Goal: Task Accomplishment & Management: Use online tool/utility

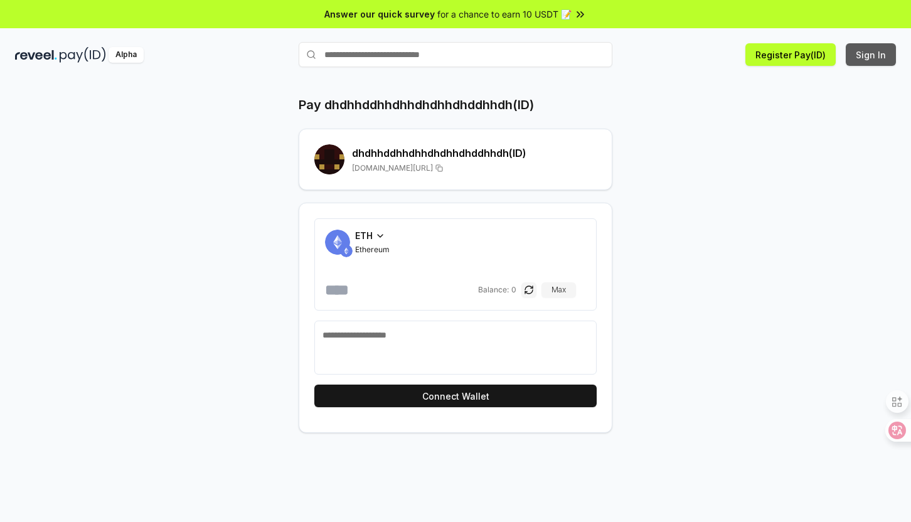
click at [863, 58] on button "Sign In" at bounding box center [871, 54] width 50 height 23
